Goal: Task Accomplishment & Management: Use online tool/utility

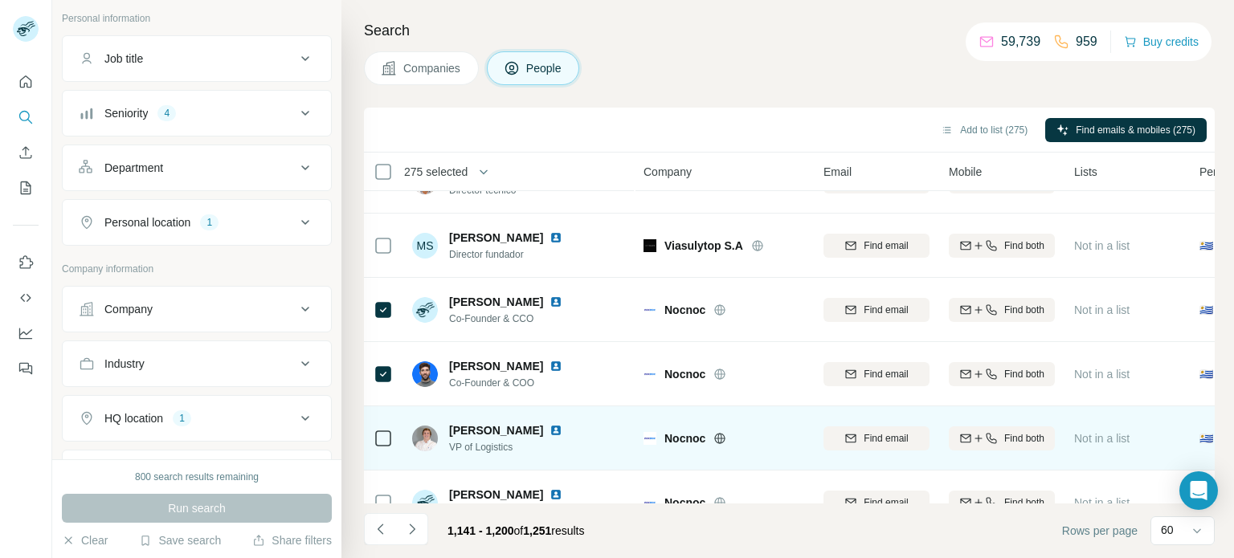
scroll to position [1703, 0]
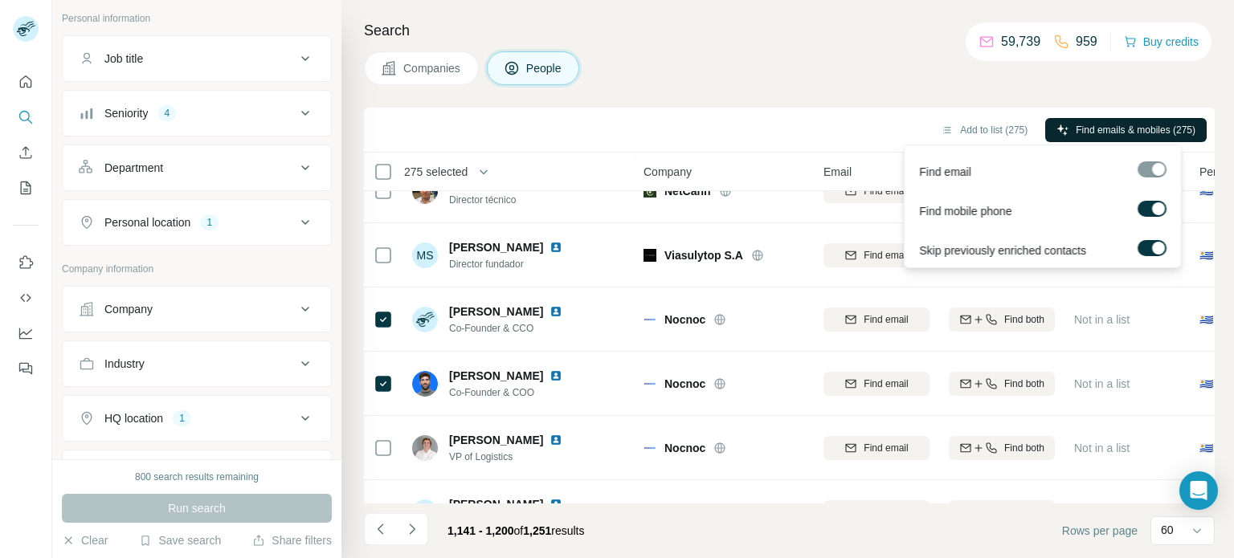
click at [1097, 131] on span "Find emails & mobiles (275)" at bounding box center [1136, 130] width 120 height 14
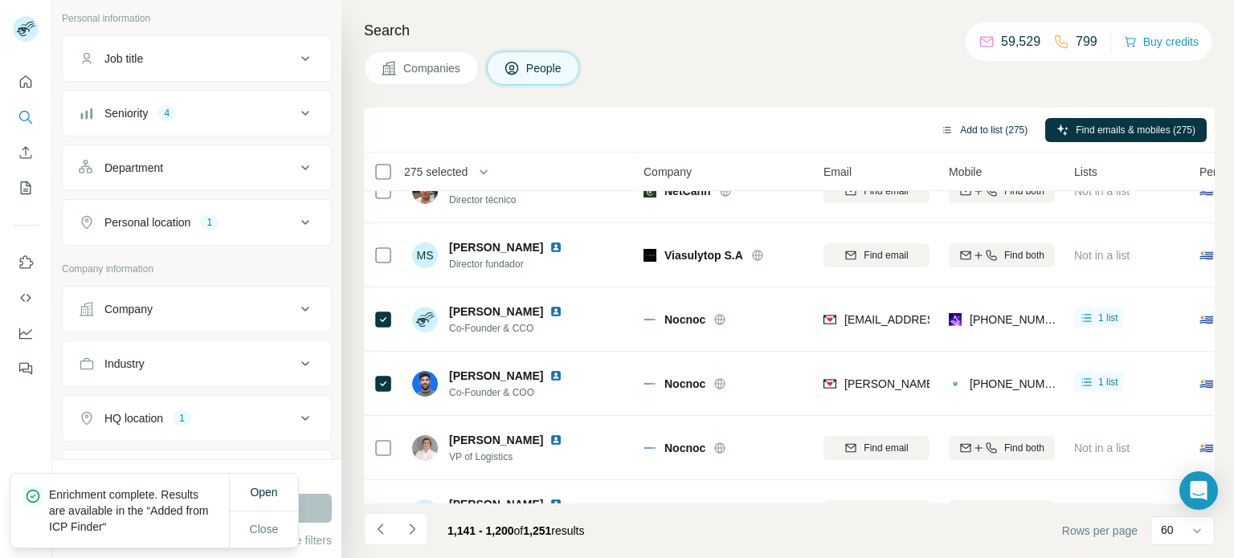
click at [990, 131] on button "Add to list (275)" at bounding box center [983, 130] width 109 height 24
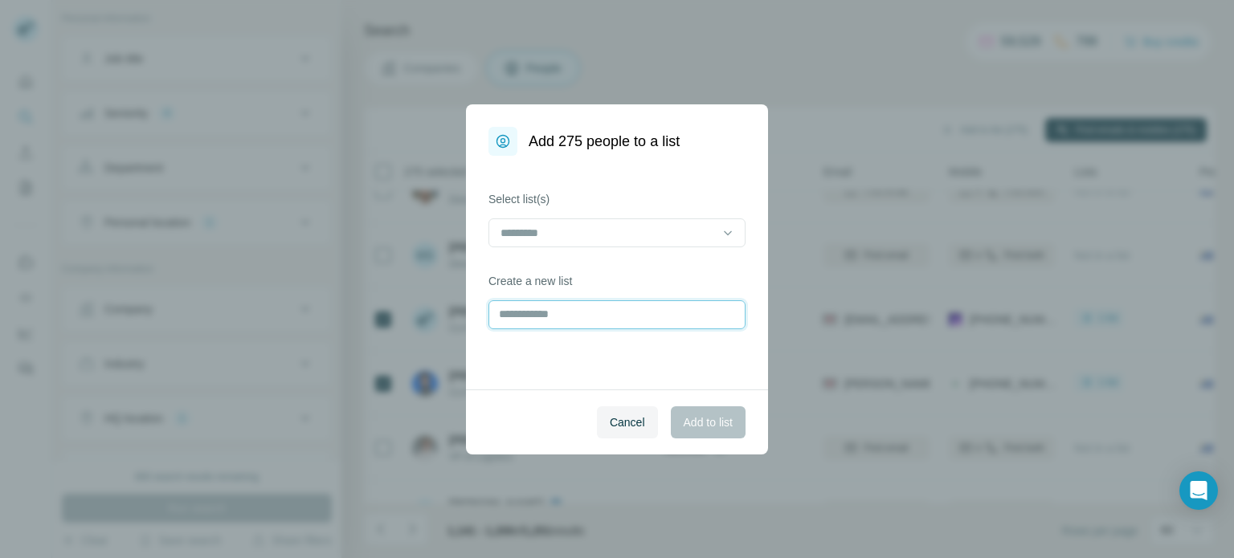
click at [579, 316] on input "text" at bounding box center [616, 314] width 257 height 29
type input "**********"
click at [692, 421] on span "Add to list" at bounding box center [708, 422] width 49 height 16
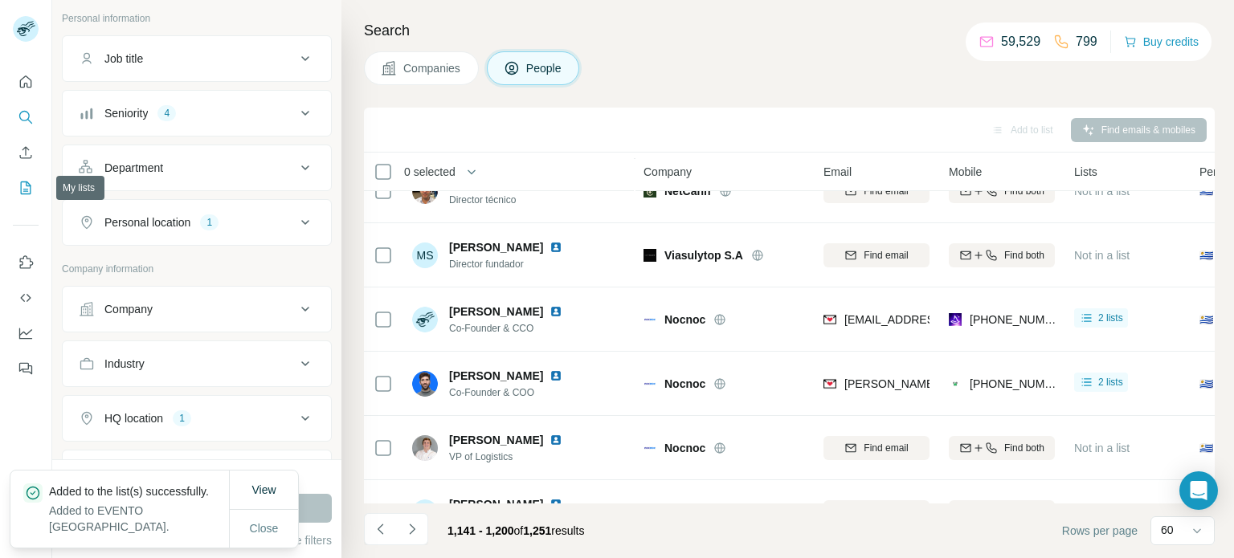
click at [27, 192] on icon "My lists" at bounding box center [26, 188] width 16 height 16
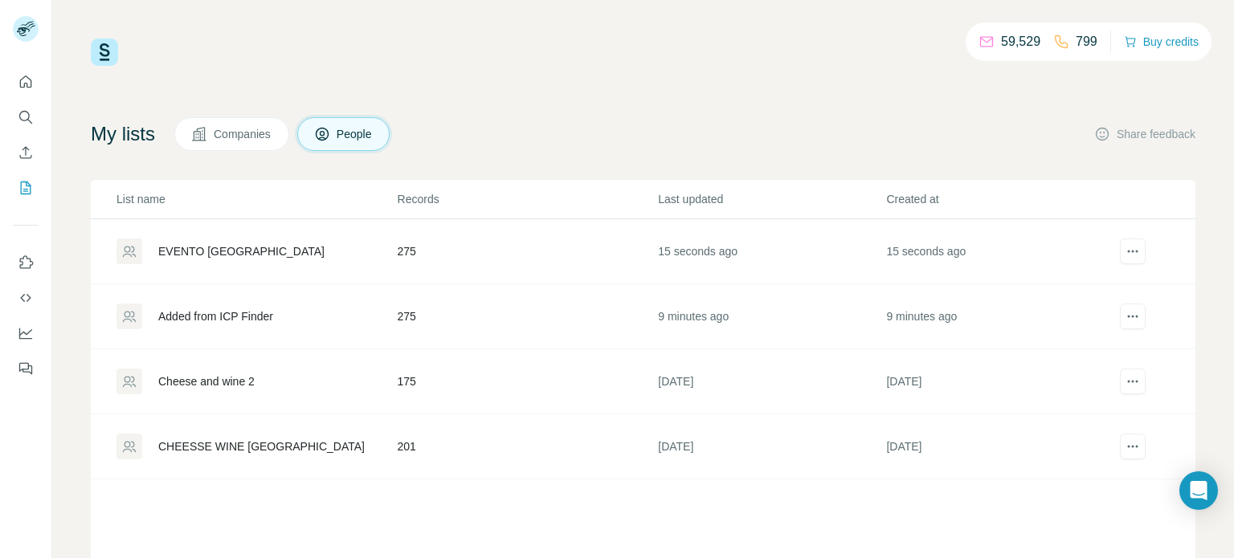
click at [227, 256] on div "EVENTO [GEOGRAPHIC_DATA]" at bounding box center [241, 251] width 166 height 16
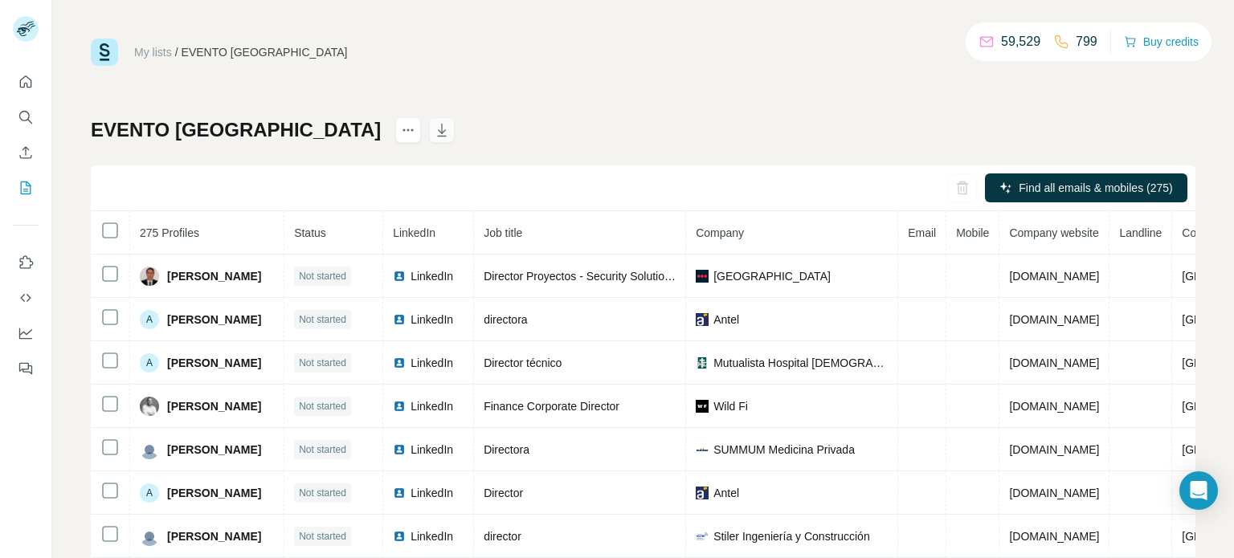
click at [434, 133] on icon "button" at bounding box center [442, 130] width 16 height 16
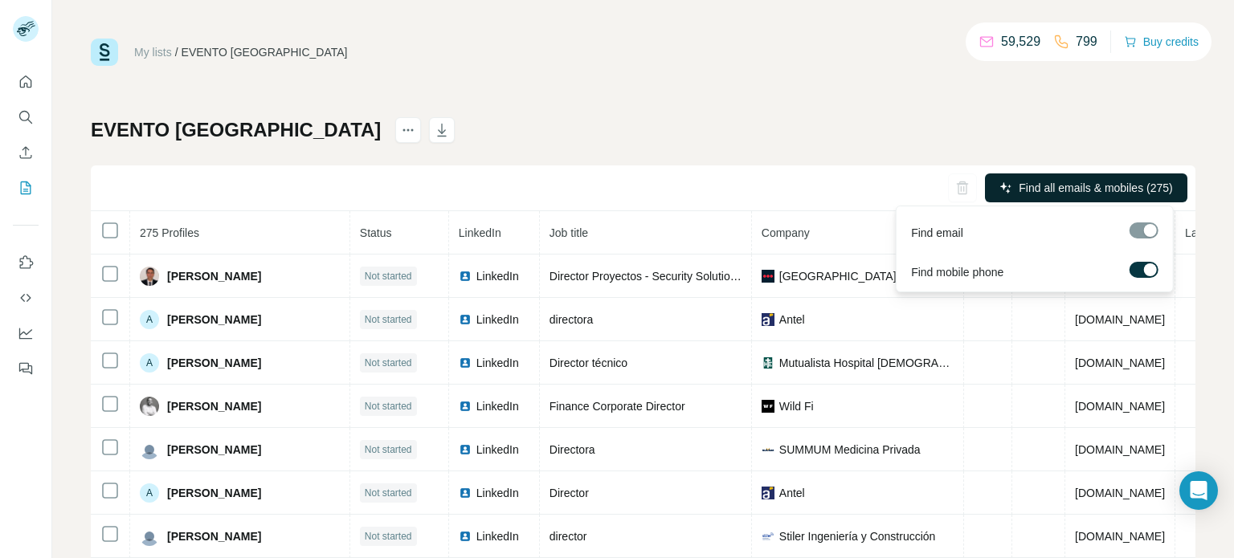
click at [1059, 189] on span "Find all emails & mobiles (275)" at bounding box center [1095, 188] width 153 height 16
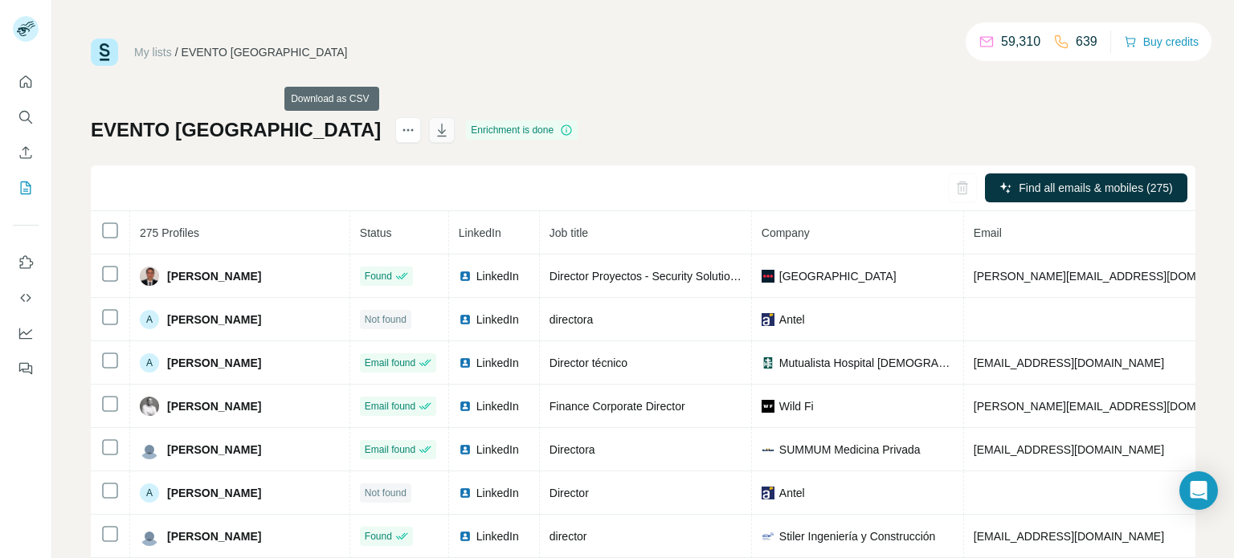
click at [439, 130] on icon "button" at bounding box center [443, 131] width 8 height 5
